Goal: Information Seeking & Learning: Compare options

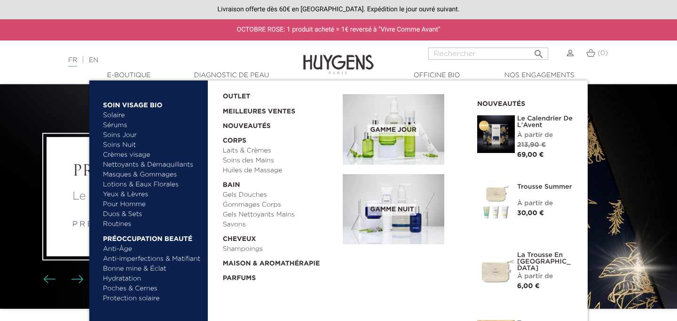
click at [236, 169] on link "Huiles de Massage" at bounding box center [280, 170] width 114 height 10
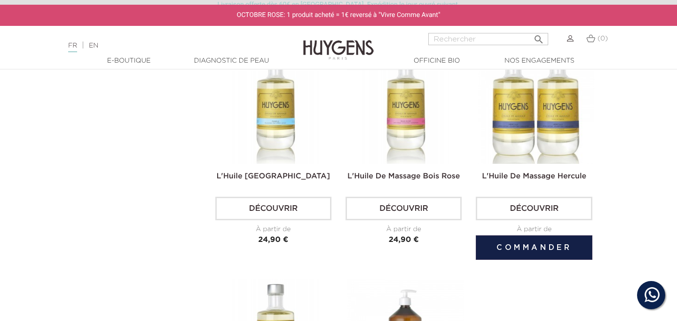
scroll to position [551, 0]
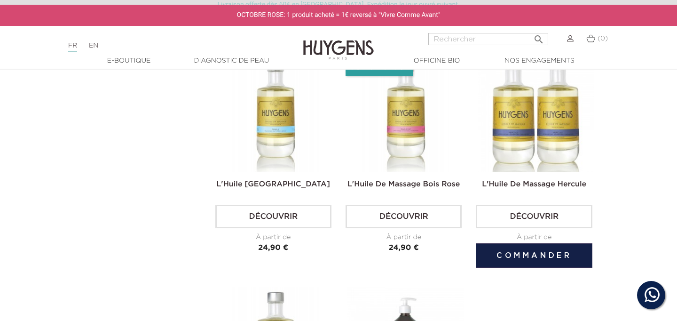
click at [540, 125] on img at bounding box center [536, 113] width 116 height 116
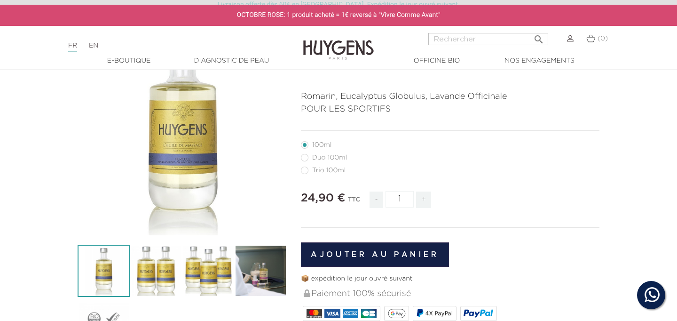
scroll to position [99, 0]
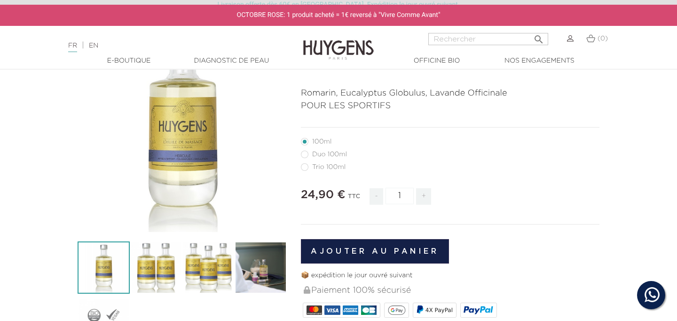
click at [306, 156] on label54"] "Duo 100ml" at bounding box center [329, 154] width 57 height 8
radio input "true"
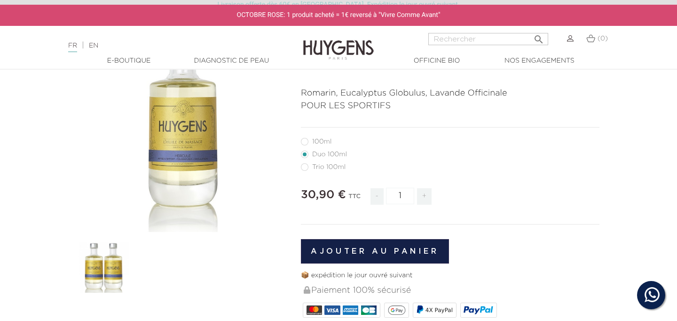
click at [307, 172] on li "Trio 100ml" at bounding box center [448, 166] width 294 height 13
click at [305, 169] on label55"] "Trio 100ml" at bounding box center [329, 167] width 56 height 8
radio input "true"
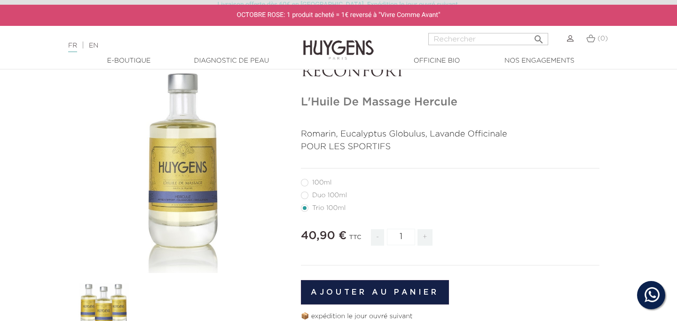
scroll to position [54, 0]
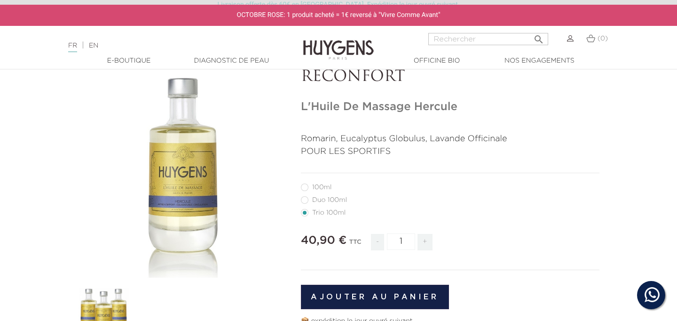
radio input "true"
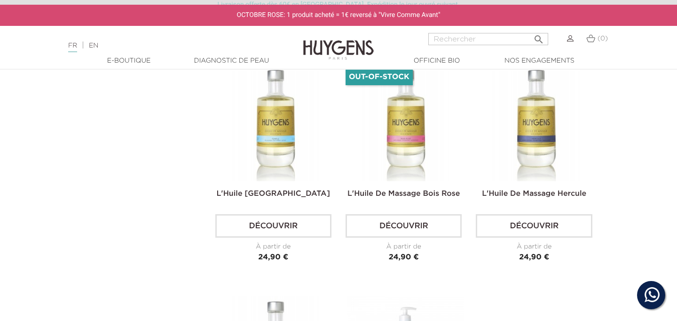
scroll to position [543, 0]
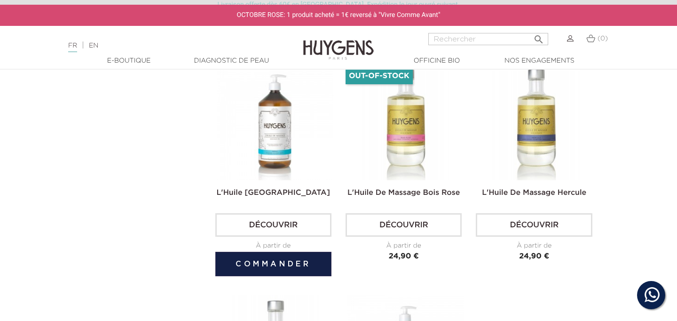
click at [277, 140] on img at bounding box center [275, 121] width 116 height 116
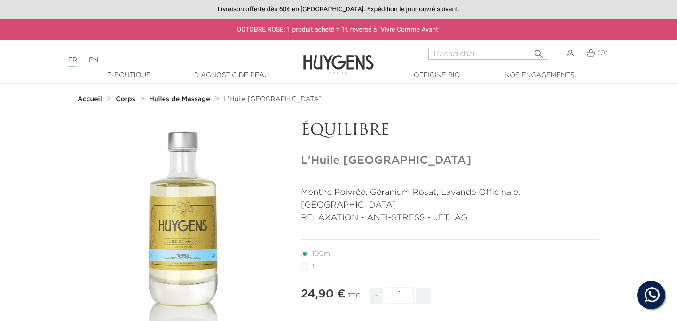
click at [305, 262] on label28"] "1L" at bounding box center [315, 266] width 29 height 8
radio input "true"
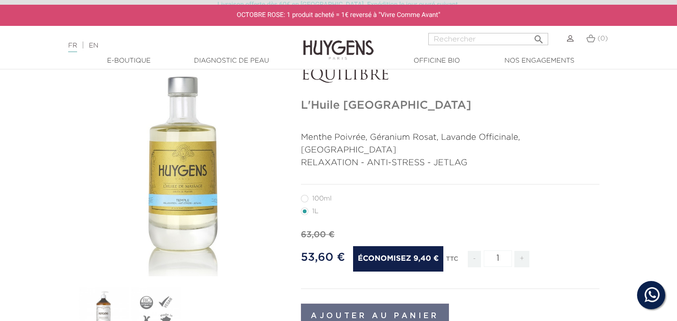
scroll to position [55, 0]
radio input "true"
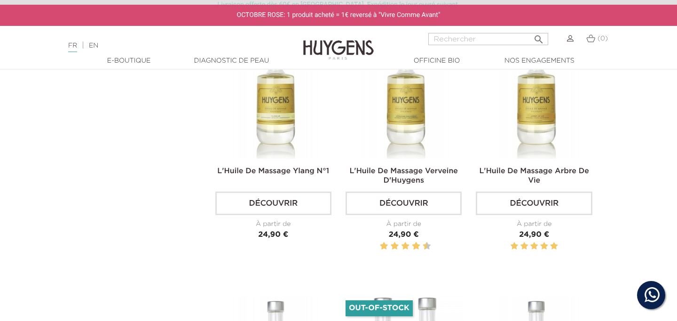
scroll to position [302, 0]
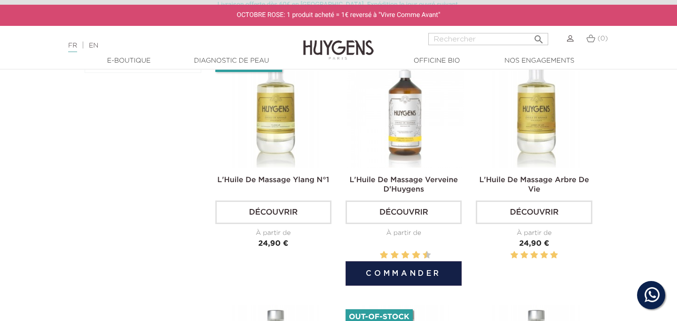
click at [404, 143] on img at bounding box center [405, 109] width 116 height 116
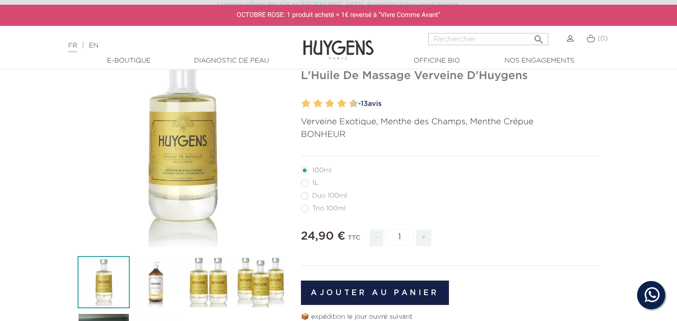
scroll to position [94, 0]
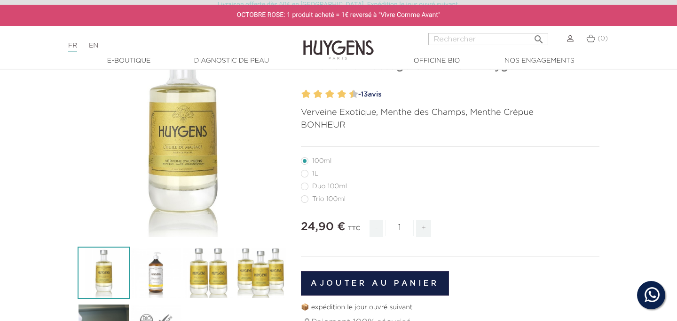
click at [305, 174] on label28"] "1L" at bounding box center [315, 174] width 29 height 8
radio input "true"
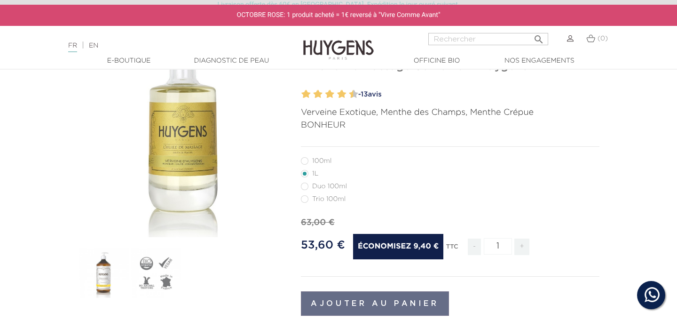
click at [306, 186] on label54"] "Duo 100ml" at bounding box center [329, 186] width 57 height 8
radio input "true"
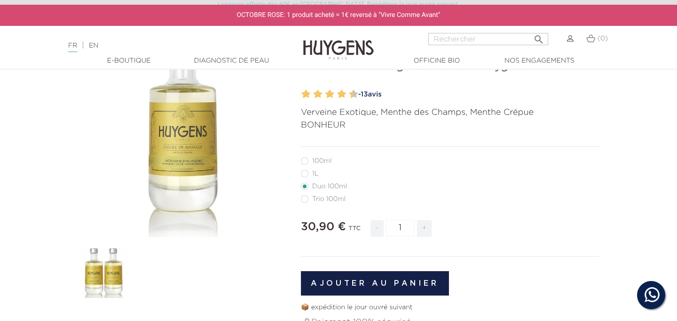
click at [306, 198] on label55"] "Trio 100ml" at bounding box center [329, 199] width 56 height 8
radio input "true"
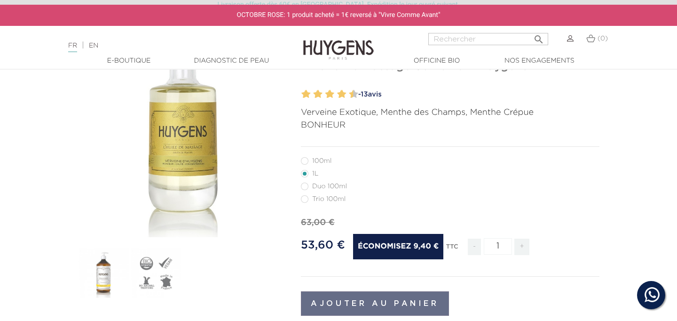
radio input "true"
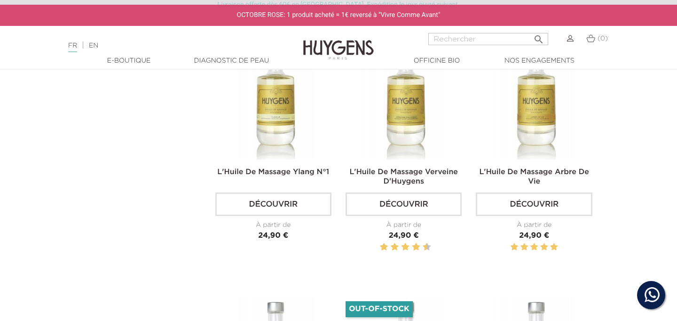
scroll to position [313, 0]
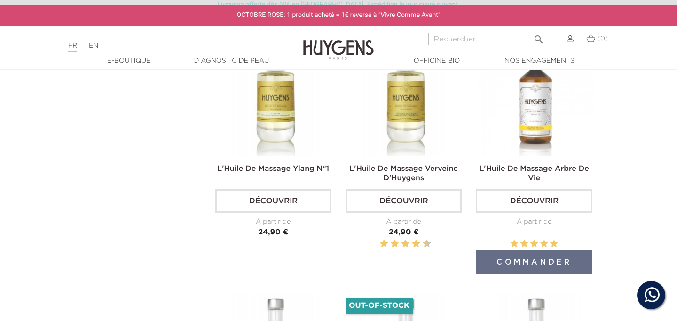
click at [540, 106] on img at bounding box center [536, 98] width 116 height 116
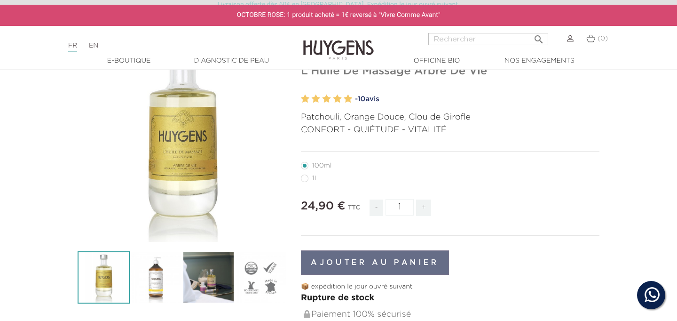
scroll to position [92, 0]
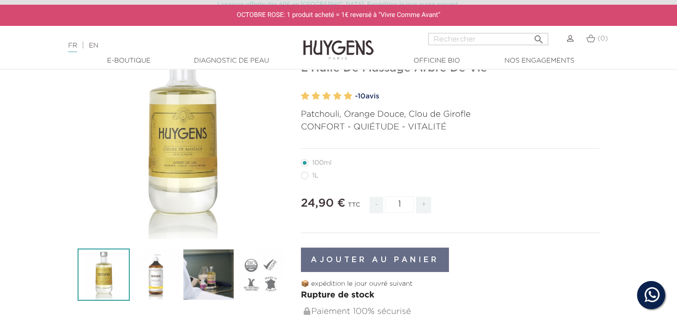
click at [306, 178] on label28"] "1L" at bounding box center [315, 176] width 29 height 8
radio input "true"
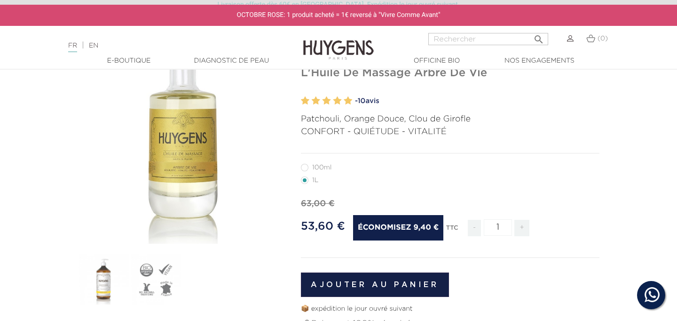
scroll to position [73, 0]
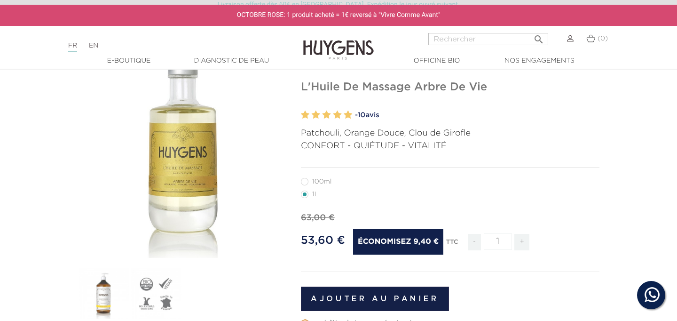
radio input "true"
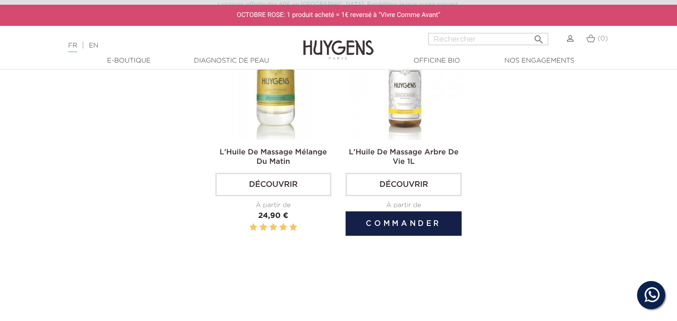
scroll to position [838, 0]
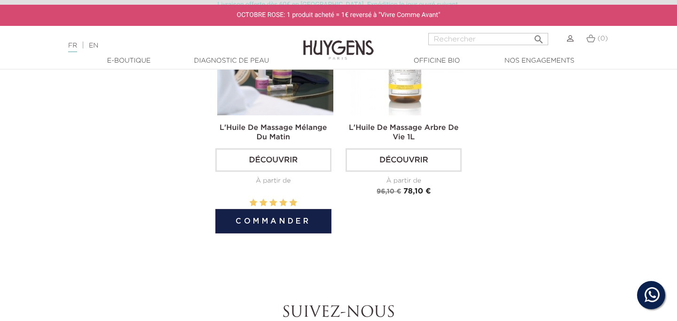
click at [280, 104] on img at bounding box center [275, 57] width 116 height 116
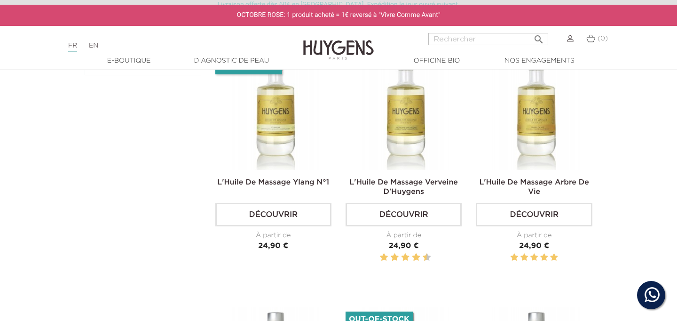
scroll to position [303, 0]
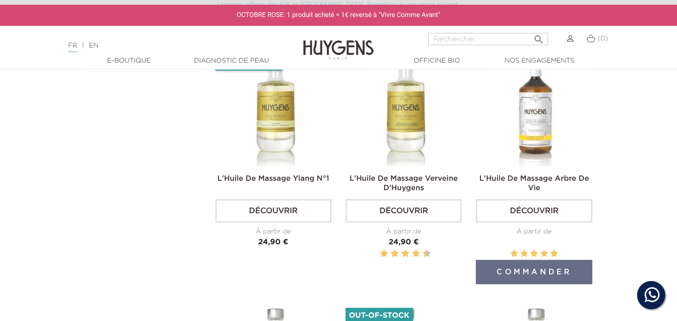
click at [539, 125] on img at bounding box center [536, 108] width 116 height 116
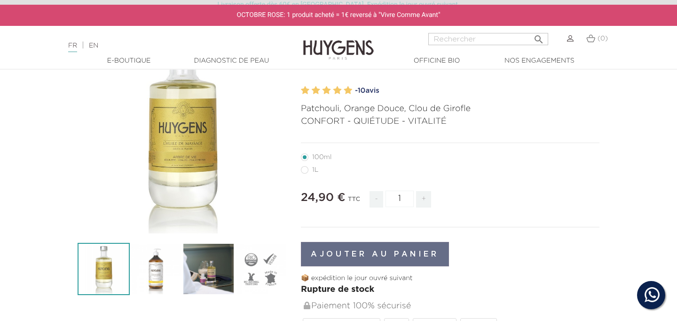
scroll to position [103, 0]
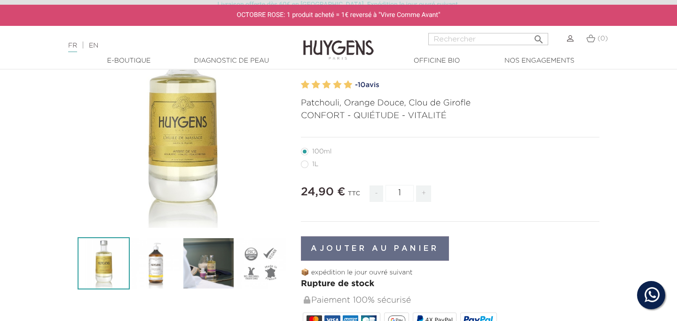
click at [163, 270] on img at bounding box center [156, 263] width 52 height 52
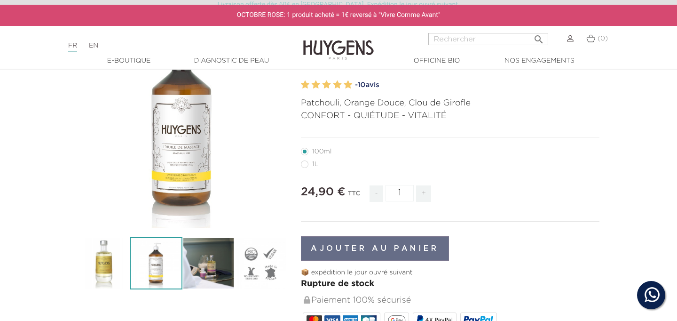
click at [107, 268] on img at bounding box center [104, 263] width 52 height 52
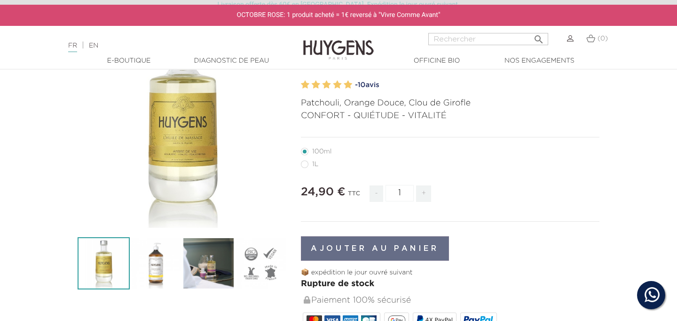
click at [195, 170] on div "" at bounding box center [182, 122] width 209 height 209
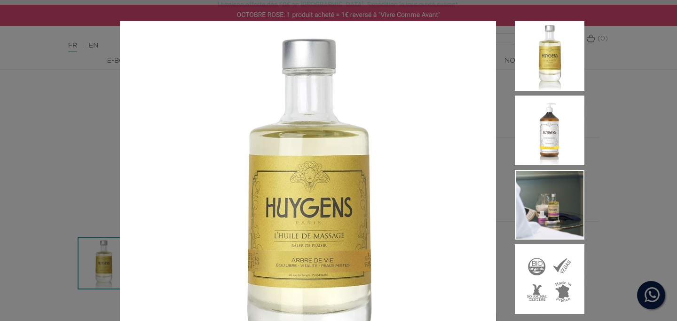
click at [594, 106] on div "Patchouli, Orange Douce, Clou de Girofle CONFORT - QUIÉTUDE - VITALITÉ" at bounding box center [338, 160] width 677 height 321
click at [609, 140] on div "Patchouli, Orange Douce, Clou de Girofle CONFORT - QUIÉTUDE - VITALITÉ" at bounding box center [338, 160] width 677 height 321
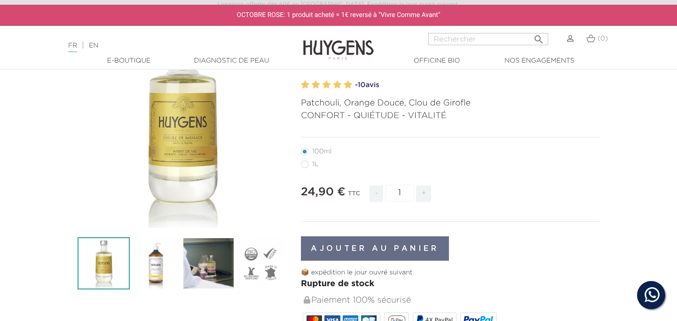
click at [307, 164] on label28"] "1L" at bounding box center [315, 164] width 29 height 8
radio input "true"
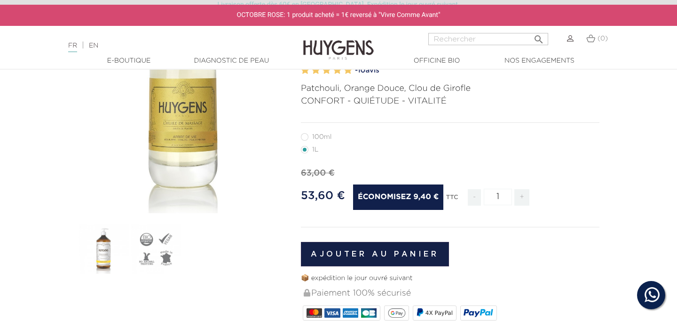
scroll to position [118, 0]
click at [304, 136] on label6"] "100ml" at bounding box center [322, 137] width 42 height 8
radio input "true"
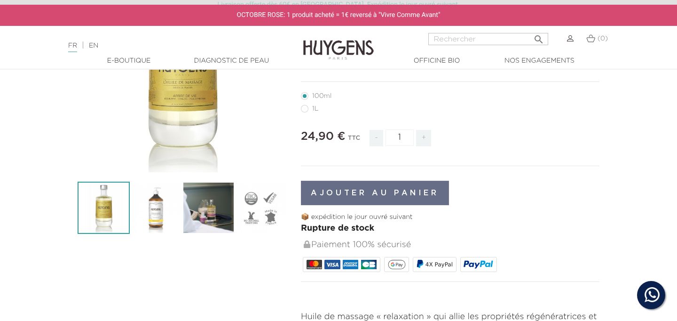
scroll to position [159, 0]
click at [303, 110] on label28"] "1L" at bounding box center [315, 108] width 29 height 8
radio input "true"
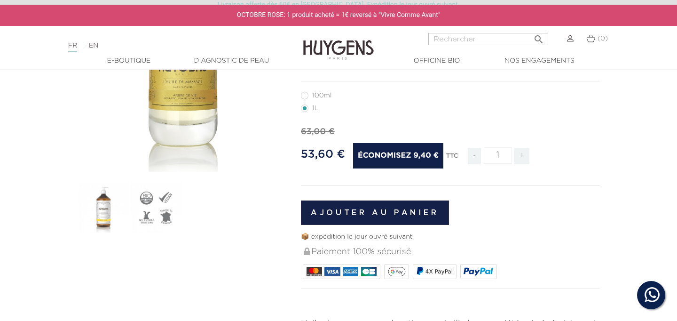
scroll to position [67, 0]
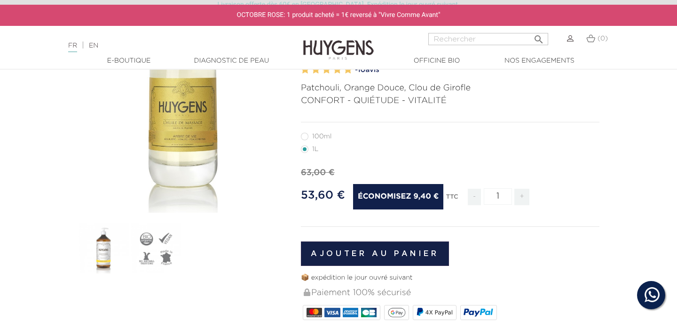
radio input "true"
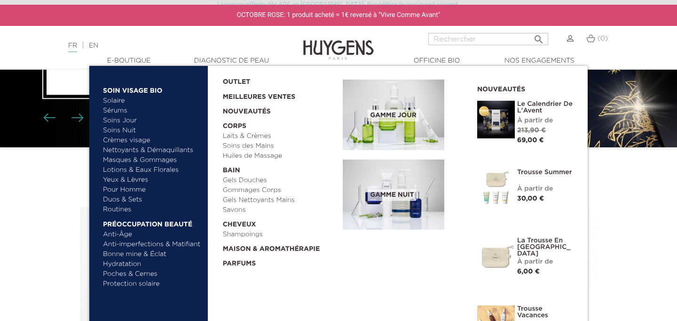
scroll to position [168, 0]
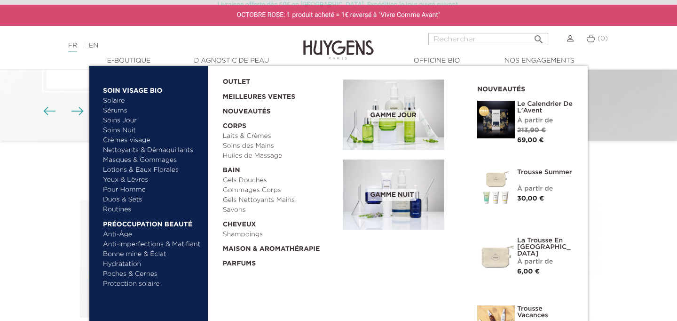
click at [240, 154] on link "Huiles de Massage" at bounding box center [280, 156] width 114 height 10
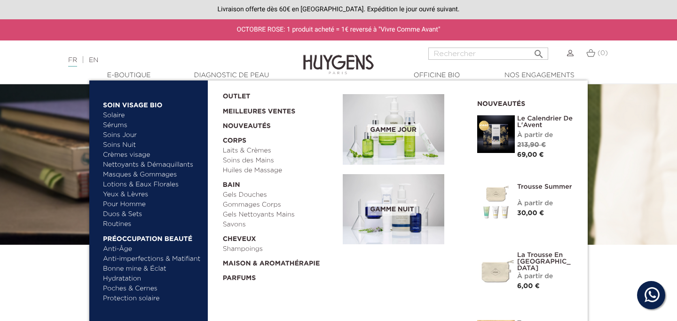
click at [268, 266] on link "  Maison & Aromathérapie" at bounding box center [280, 261] width 114 height 15
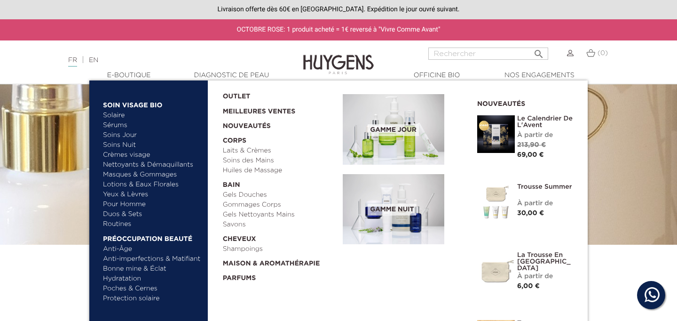
click at [239, 173] on link "Huiles de Massage" at bounding box center [280, 170] width 114 height 10
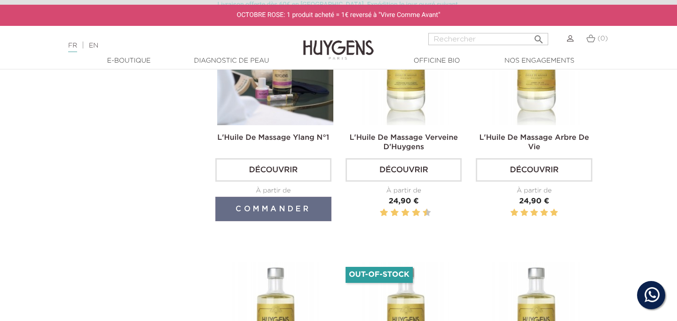
scroll to position [345, 0]
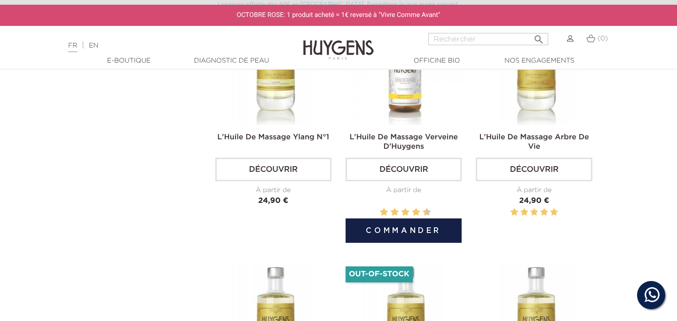
click at [416, 135] on link "L'Huile De Massage Verveine D'Huygens" at bounding box center [403, 142] width 109 height 17
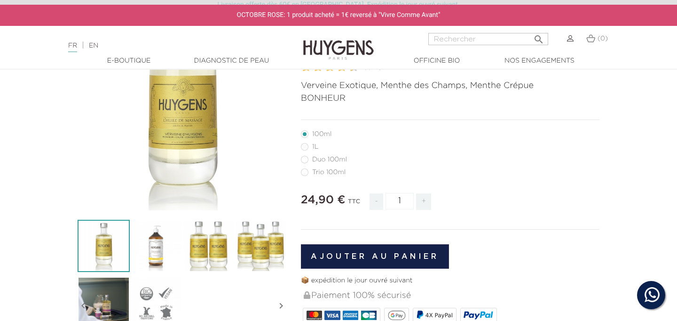
scroll to position [122, 0]
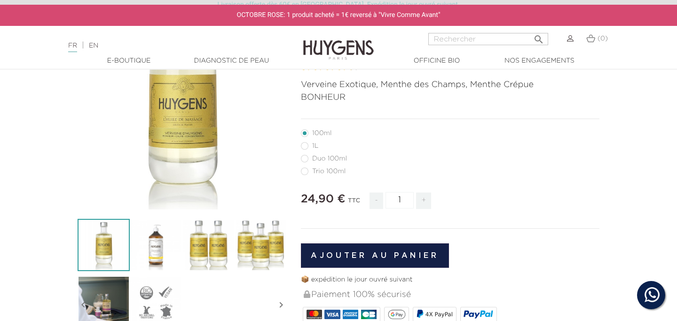
click at [305, 173] on label55"] "Trio 100ml" at bounding box center [329, 171] width 56 height 8
radio input "true"
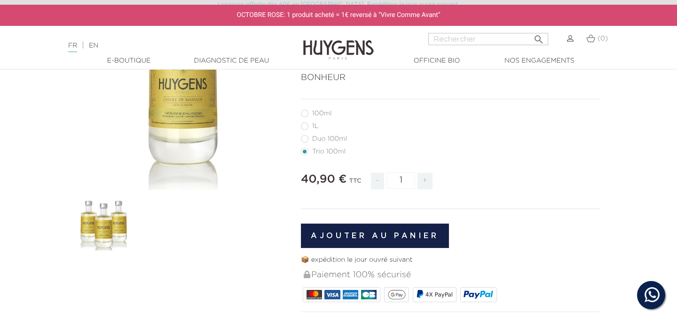
scroll to position [152, 0]
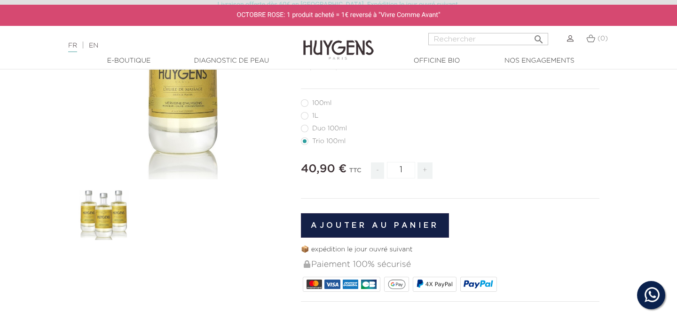
click at [123, 201] on img at bounding box center [104, 215] width 52 height 52
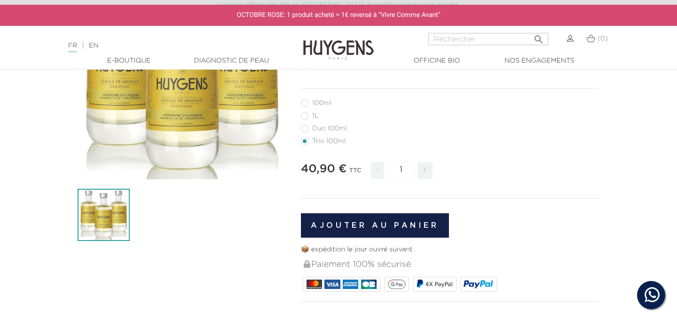
click at [182, 129] on div "" at bounding box center [182, 74] width 209 height 209
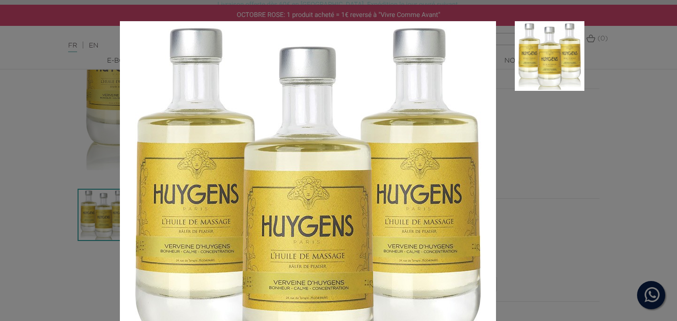
click at [594, 137] on div "Verveine Exotique, Menthe des Champs, Menthe Crépue BONHEUR" at bounding box center [338, 160] width 677 height 321
click at [519, 122] on aside at bounding box center [540, 225] width 88 height 409
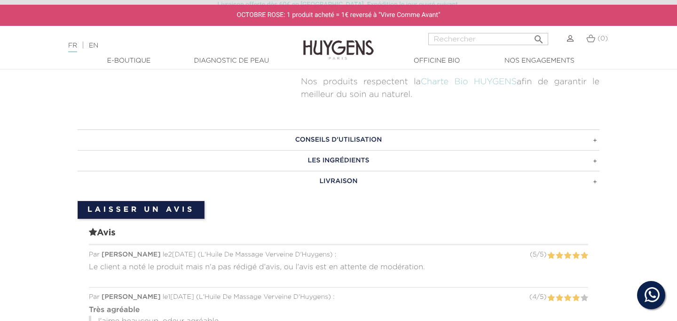
scroll to position [649, 0]
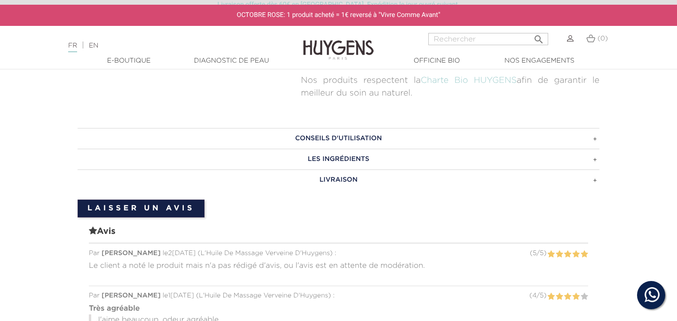
click at [230, 160] on h3 "LES INGRÉDIENTS" at bounding box center [339, 159] width 522 height 21
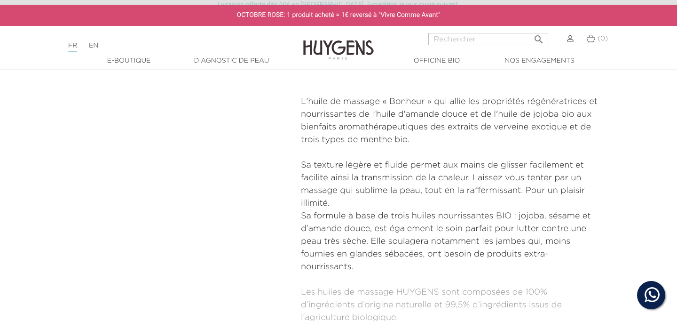
scroll to position [388, 0]
